Goal: Find specific page/section: Find specific page/section

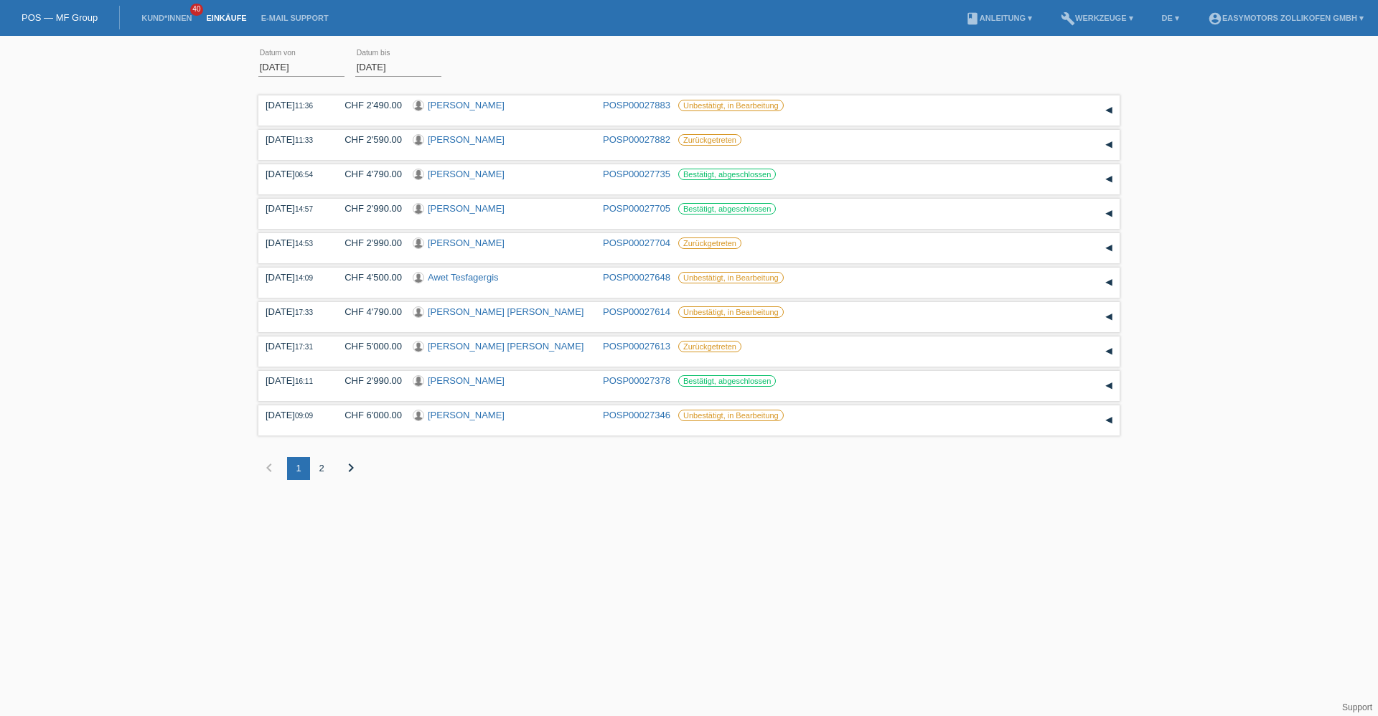
click at [230, 17] on link "Einkäufe" at bounding box center [226, 18] width 55 height 9
click at [79, 19] on link "POS — MF Group" at bounding box center [60, 17] width 76 height 11
